Goal: Task Accomplishment & Management: Manage account settings

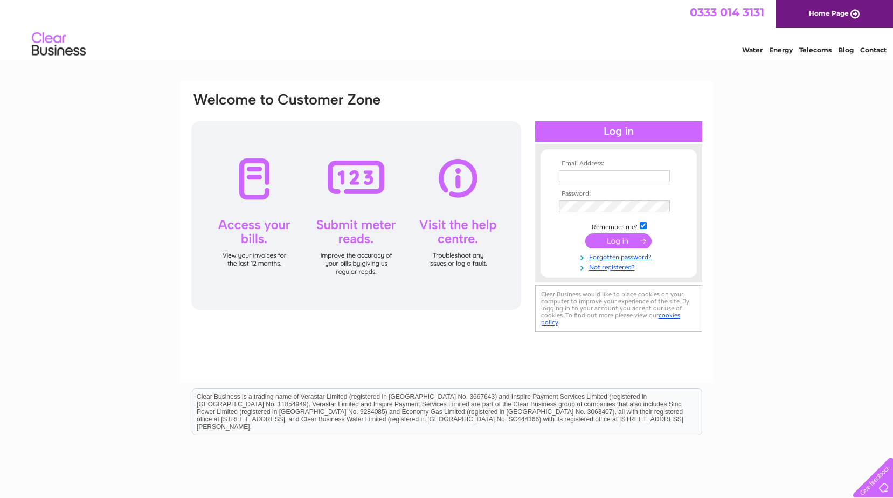
type input "peter.page@wtwco.com"
click at [623, 240] on input "submit" at bounding box center [618, 240] width 66 height 15
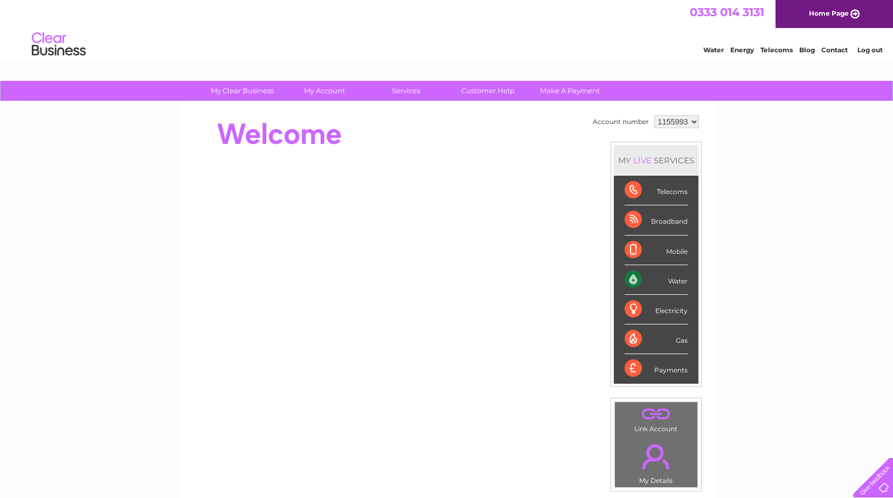
click at [666, 280] on div "Water" at bounding box center [656, 280] width 63 height 30
click at [627, 279] on div "Water" at bounding box center [656, 280] width 63 height 30
click at [633, 310] on div "Electricity" at bounding box center [656, 310] width 63 height 30
click at [629, 281] on div "Water" at bounding box center [656, 280] width 63 height 30
click at [630, 280] on div "Water" at bounding box center [656, 280] width 63 height 30
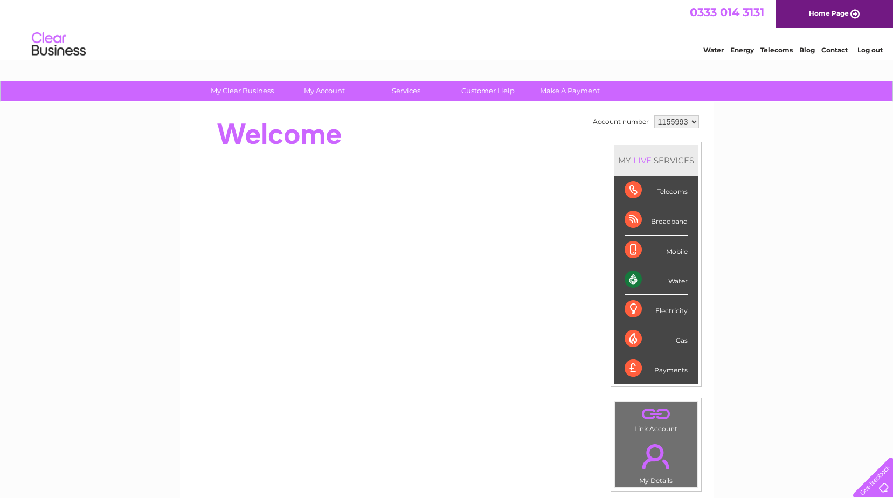
click at [630, 280] on div "Water" at bounding box center [656, 280] width 63 height 30
click at [716, 50] on link "Water" at bounding box center [713, 50] width 20 height 8
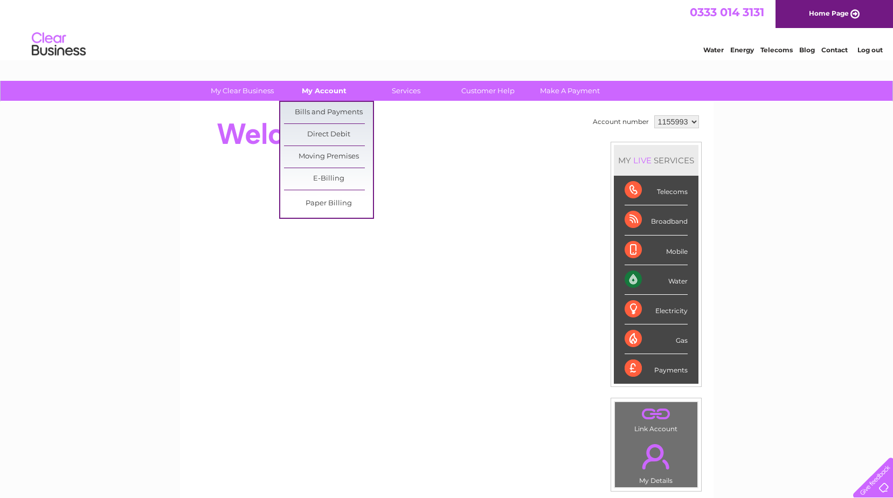
click at [312, 88] on link "My Account" at bounding box center [324, 91] width 89 height 20
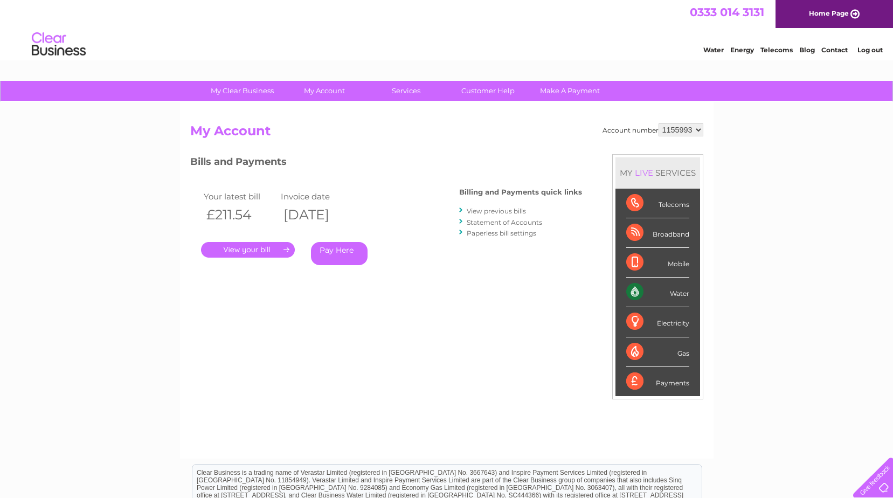
click at [259, 248] on link "." at bounding box center [248, 250] width 94 height 16
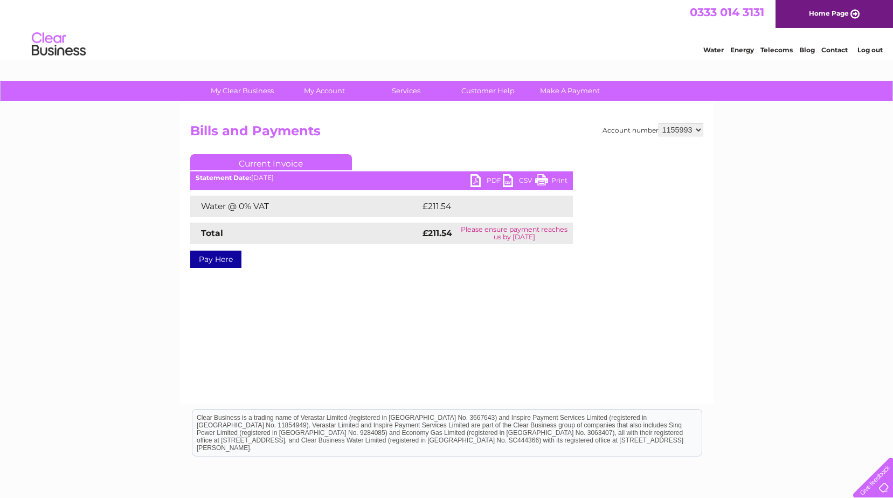
click at [489, 178] on link "PDF" at bounding box center [486, 182] width 32 height 16
